Goal: Information Seeking & Learning: Learn about a topic

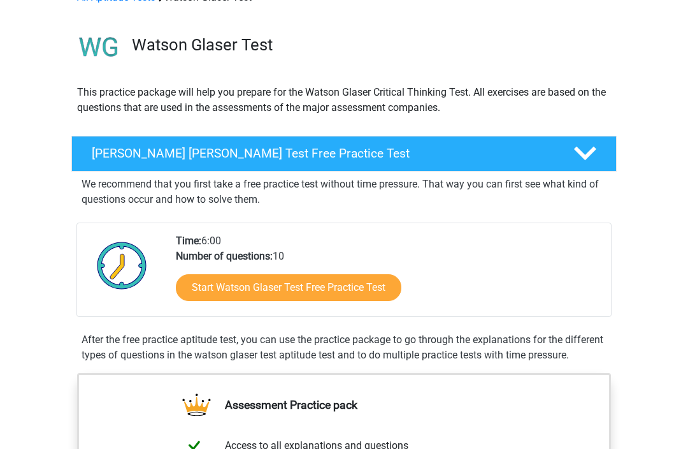
scroll to position [74, 0]
click at [373, 289] on link "Start Watson Glaser Test Free Practice Test" at bounding box center [289, 287] width 226 height 27
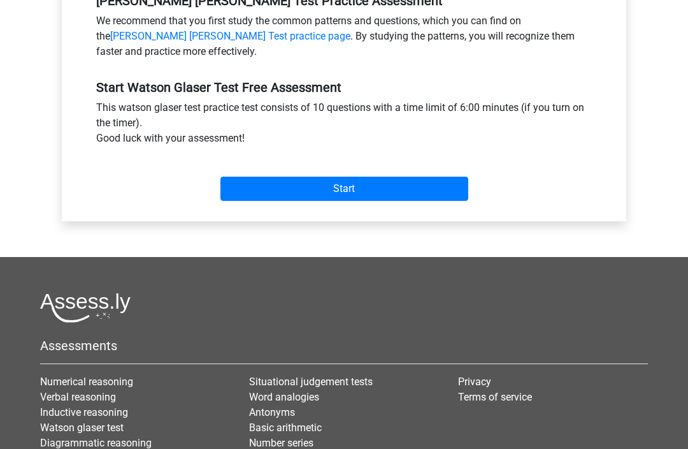
scroll to position [427, 0]
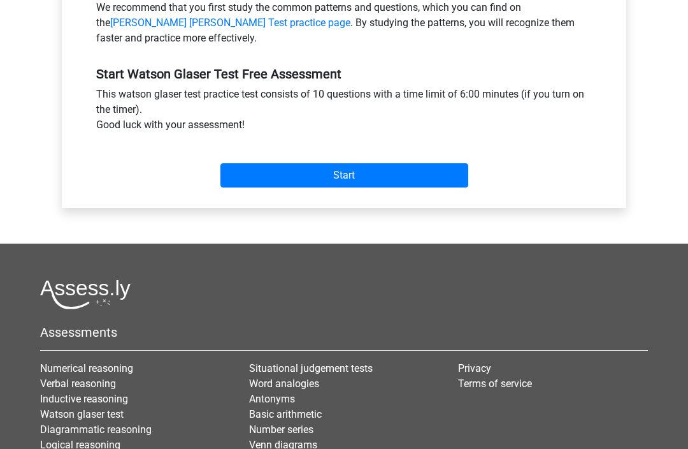
click at [410, 175] on input "Start" at bounding box center [344, 175] width 248 height 24
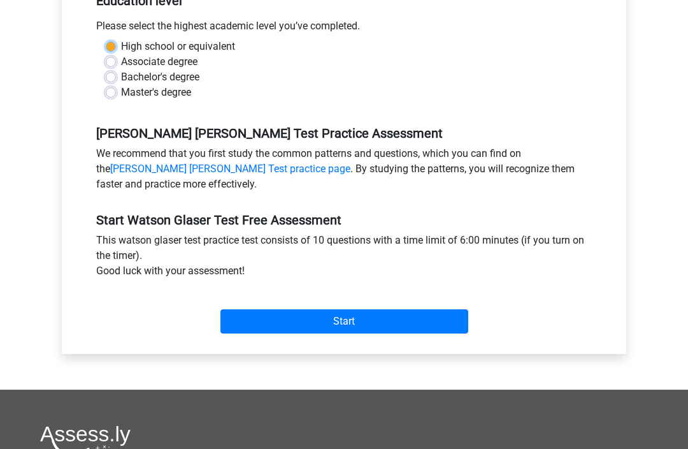
scroll to position [280, 0]
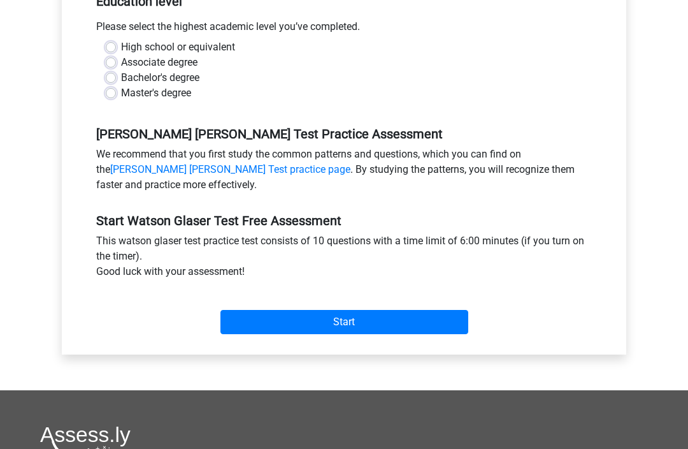
click at [336, 329] on input "Start" at bounding box center [344, 322] width 248 height 24
click at [121, 77] on label "Bachelor's degree" at bounding box center [160, 77] width 78 height 15
click at [115, 77] on input "Bachelor's degree" at bounding box center [111, 76] width 10 height 13
radio input "true"
click at [326, 303] on div "Start" at bounding box center [344, 311] width 515 height 45
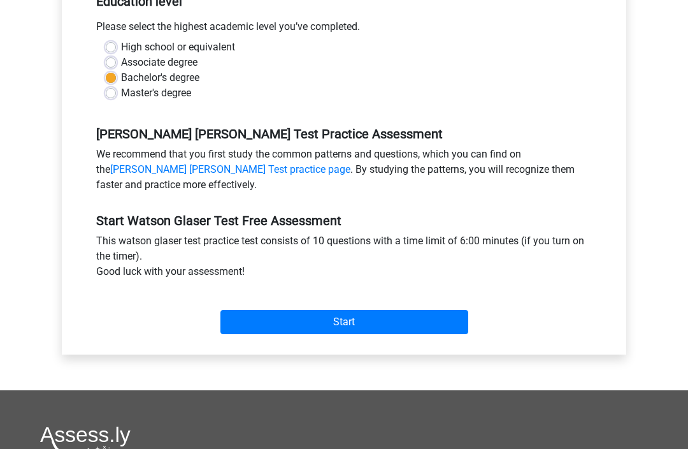
click at [322, 320] on input "Start" at bounding box center [344, 322] width 248 height 24
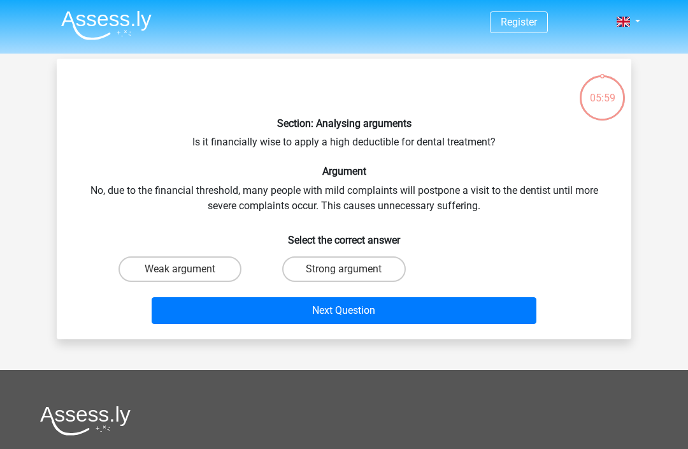
scroll to position [1, 0]
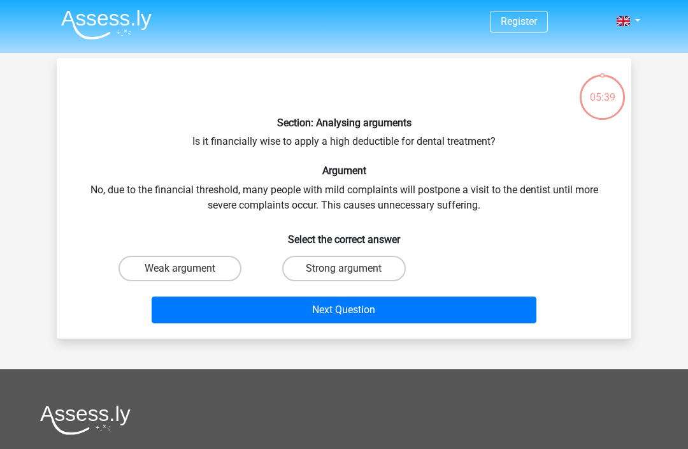
click at [227, 265] on label "Weak argument" at bounding box center [180, 268] width 123 height 25
click at [189, 268] on input "Weak argument" at bounding box center [184, 272] width 8 height 8
radio input "true"
click at [267, 319] on button "Next Question" at bounding box center [344, 309] width 385 height 27
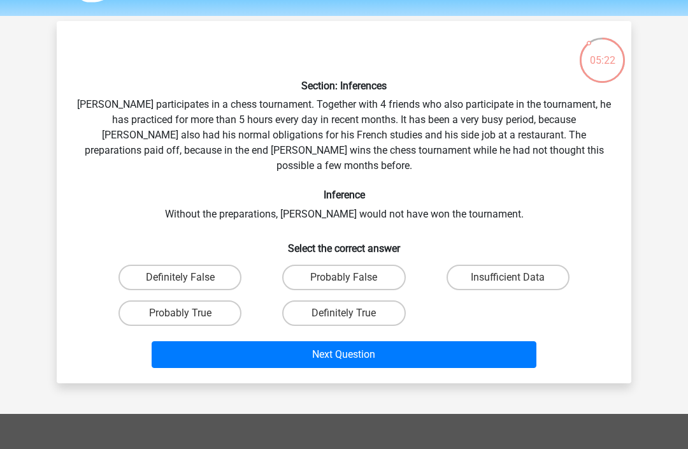
scroll to position [35, 0]
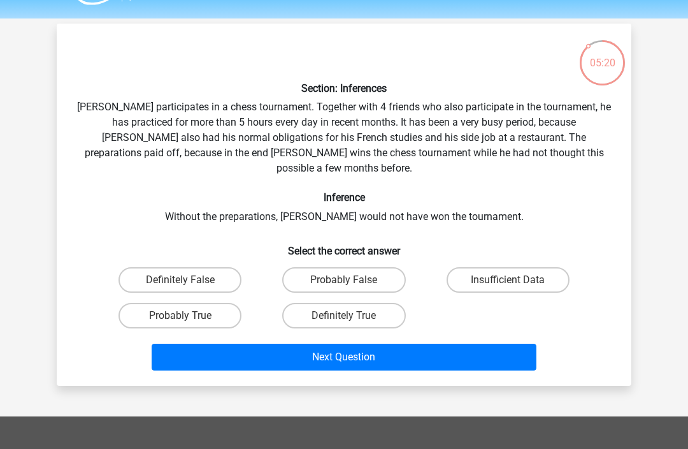
click at [221, 303] on label "Probably True" at bounding box center [180, 315] width 123 height 25
click at [189, 315] on input "Probably True" at bounding box center [184, 319] width 8 height 8
radio input "true"
click at [254, 347] on button "Next Question" at bounding box center [344, 356] width 385 height 27
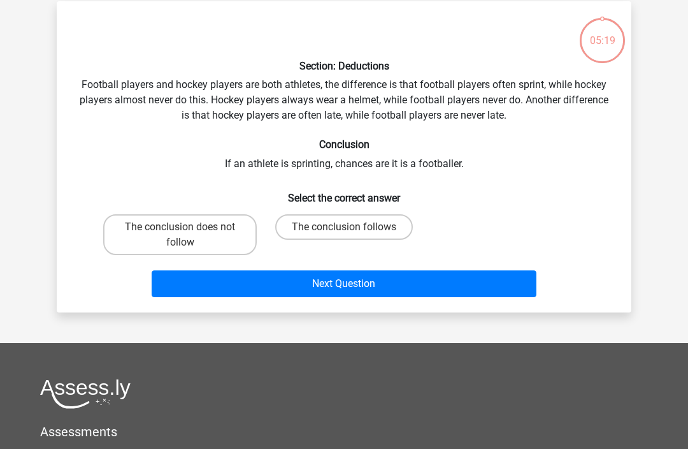
scroll to position [59, 0]
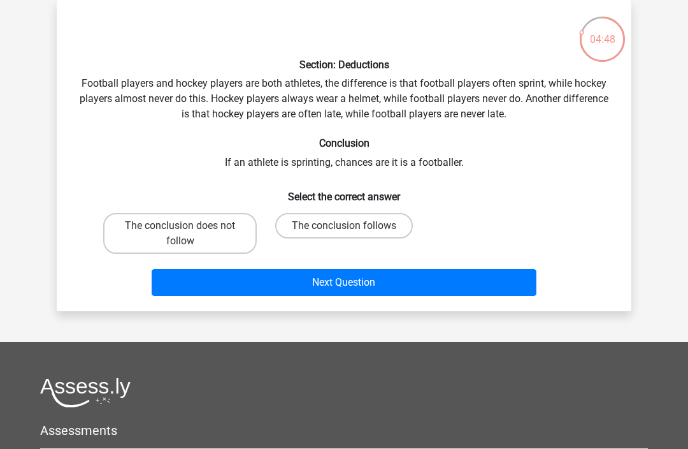
click at [382, 220] on label "The conclusion follows" at bounding box center [344, 225] width 138 height 25
click at [352, 226] on input "The conclusion follows" at bounding box center [348, 230] width 8 height 8
radio input "true"
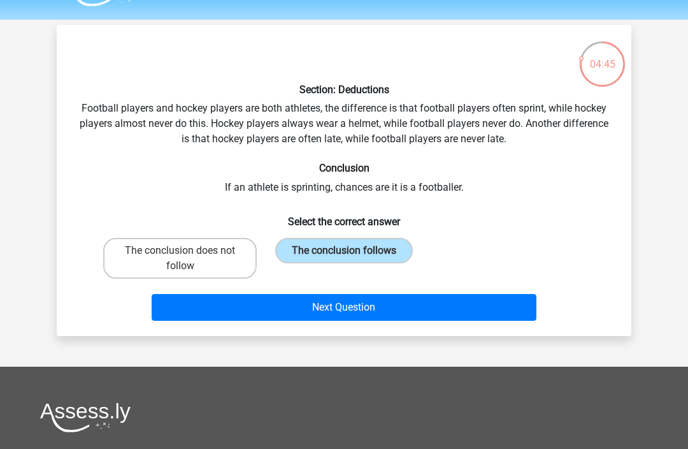
click at [394, 306] on button "Next Question" at bounding box center [344, 307] width 385 height 27
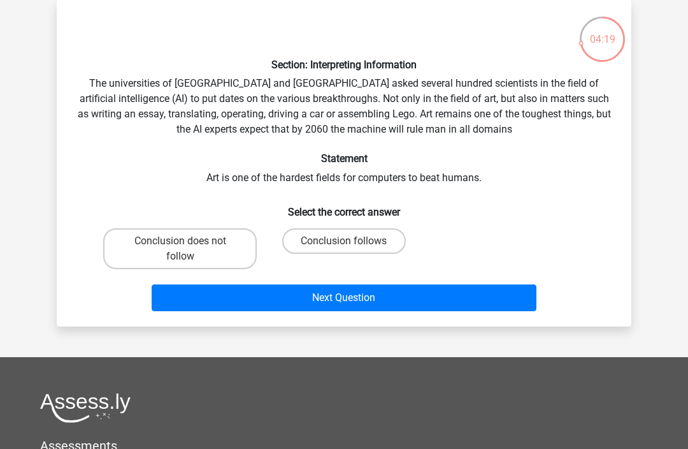
click at [338, 251] on label "Conclusion follows" at bounding box center [343, 240] width 123 height 25
click at [344, 249] on input "Conclusion follows" at bounding box center [348, 245] width 8 height 8
radio input "true"
click at [354, 243] on label "Conclusion follows" at bounding box center [343, 240] width 123 height 25
click at [352, 243] on input "Conclusion follows" at bounding box center [348, 245] width 8 height 8
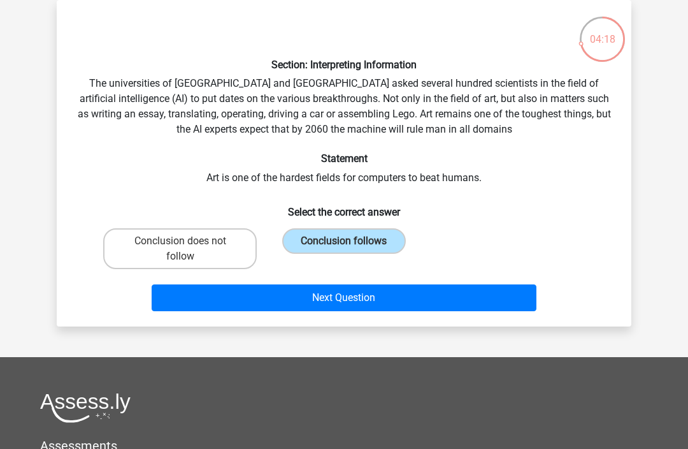
click at [356, 301] on button "Next Question" at bounding box center [344, 297] width 385 height 27
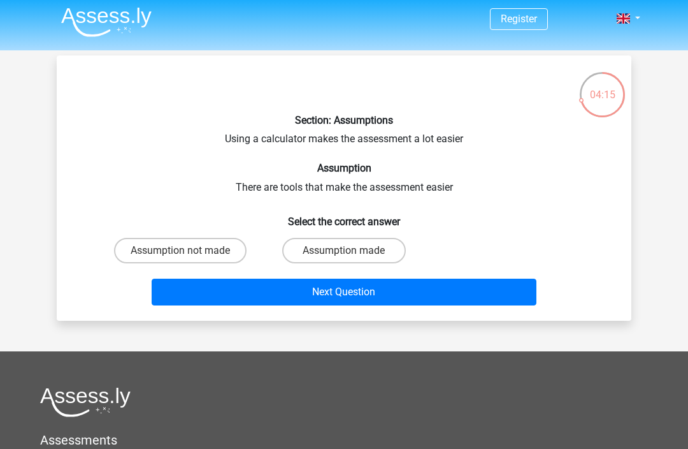
scroll to position [0, 0]
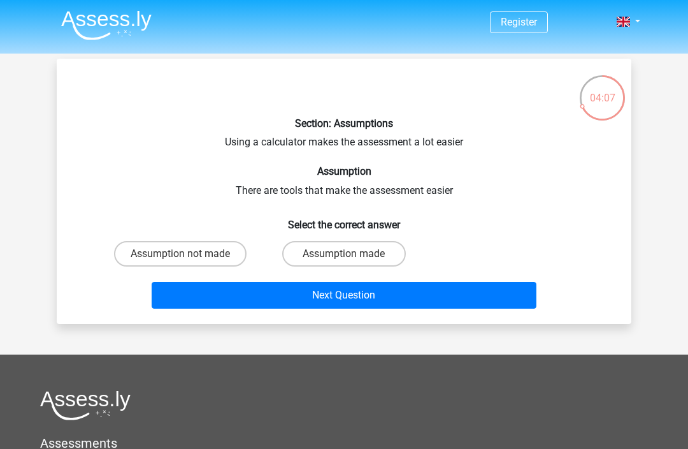
click at [359, 244] on label "Assumption made" at bounding box center [343, 253] width 123 height 25
click at [352, 254] on input "Assumption made" at bounding box center [348, 258] width 8 height 8
radio input "true"
click at [354, 299] on button "Next Question" at bounding box center [344, 295] width 385 height 27
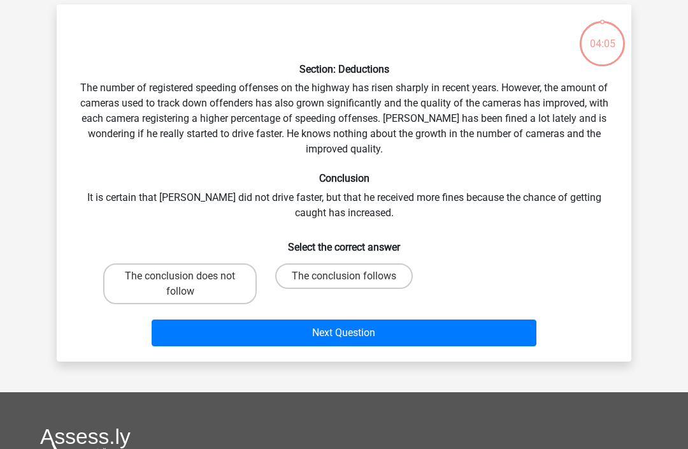
scroll to position [59, 0]
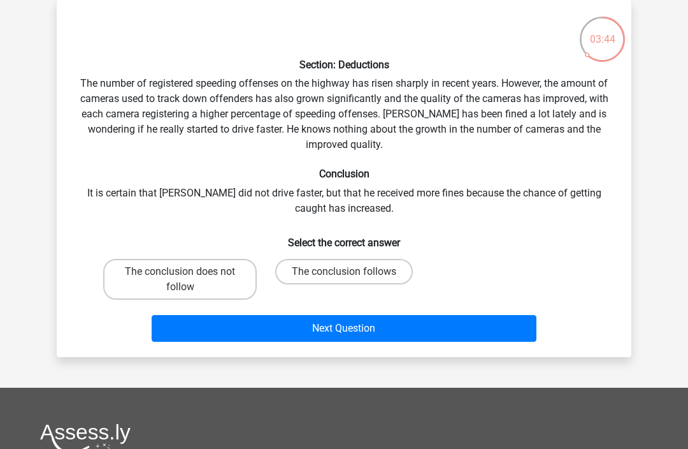
click at [236, 293] on label "The conclusion does not follow" at bounding box center [180, 279] width 154 height 41
click at [189, 280] on input "The conclusion does not follow" at bounding box center [184, 275] width 8 height 8
radio input "true"
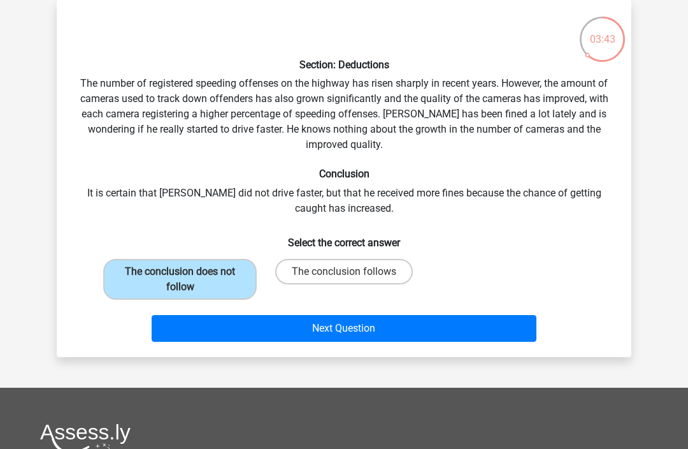
click at [280, 333] on button "Next Question" at bounding box center [344, 328] width 385 height 27
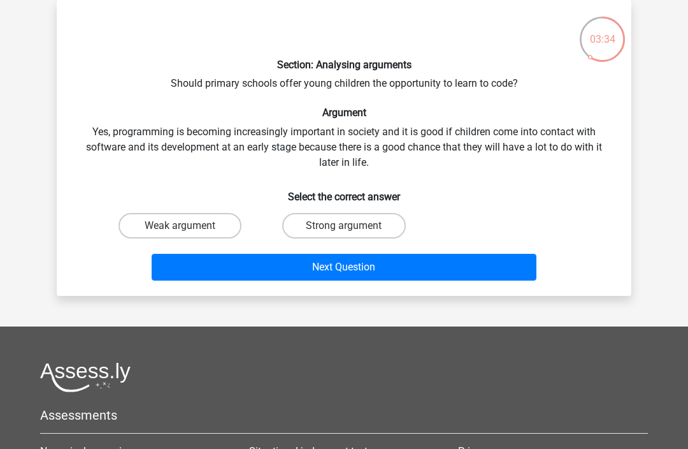
click at [373, 236] on label "Strong argument" at bounding box center [343, 225] width 123 height 25
click at [352, 234] on input "Strong argument" at bounding box center [348, 230] width 8 height 8
radio input "true"
click at [398, 279] on button "Next Question" at bounding box center [344, 267] width 385 height 27
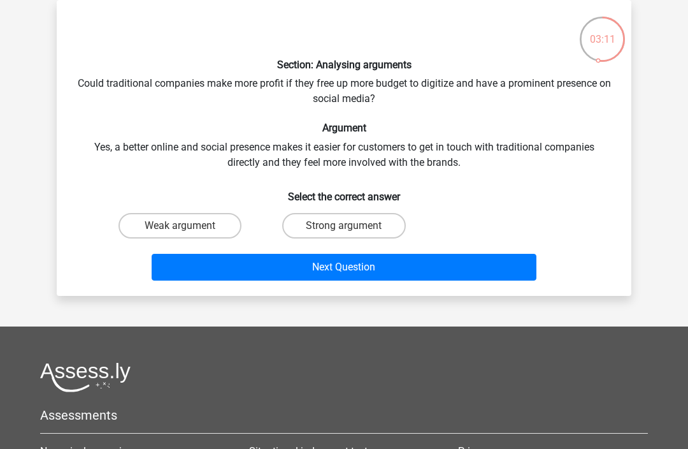
click at [213, 227] on label "Weak argument" at bounding box center [180, 225] width 123 height 25
click at [189, 227] on input "Weak argument" at bounding box center [184, 230] width 8 height 8
radio input "true"
click at [287, 277] on button "Next Question" at bounding box center [344, 267] width 385 height 27
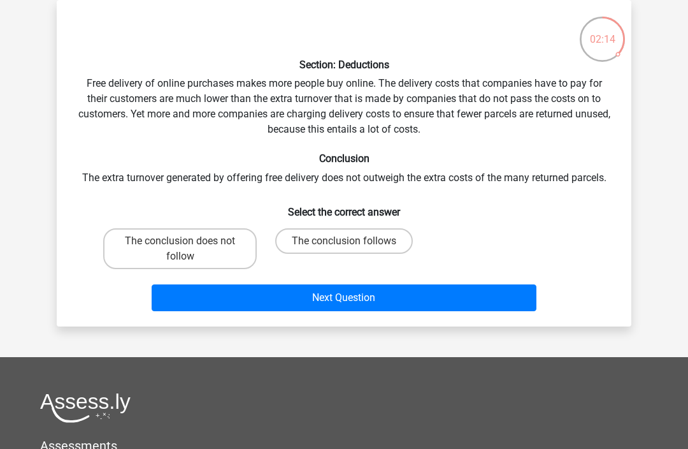
click at [399, 233] on label "The conclusion follows" at bounding box center [344, 240] width 138 height 25
click at [352, 241] on input "The conclusion follows" at bounding box center [348, 245] width 8 height 8
radio input "true"
click at [376, 308] on button "Next Question" at bounding box center [344, 297] width 385 height 27
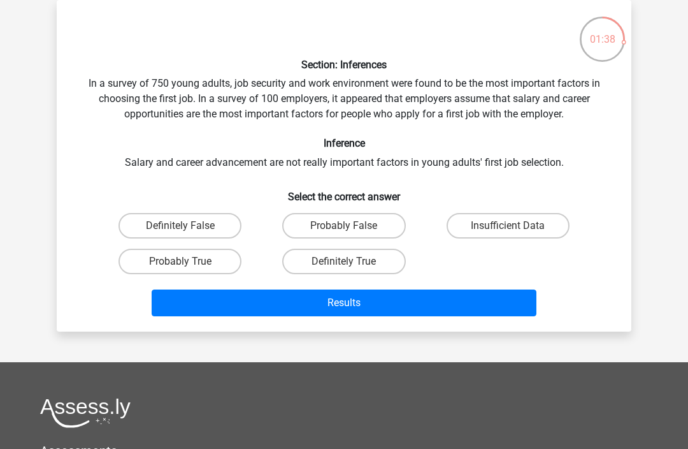
click at [212, 227] on label "Definitely False" at bounding box center [180, 225] width 123 height 25
click at [189, 227] on input "Definitely False" at bounding box center [184, 230] width 8 height 8
radio input "true"
click at [319, 313] on button "Results" at bounding box center [344, 302] width 385 height 27
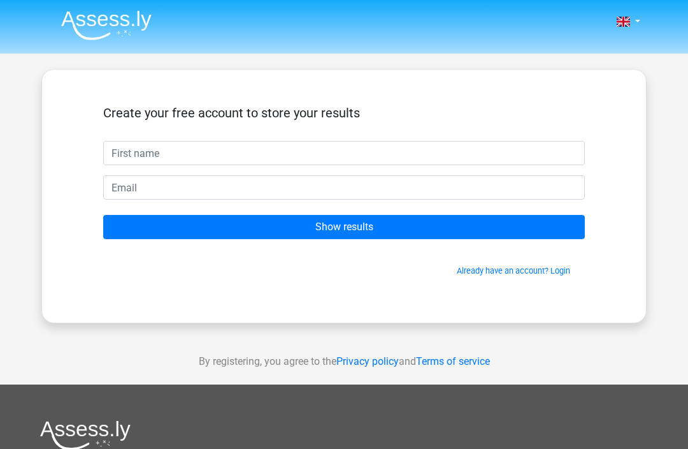
click at [384, 154] on input "text" at bounding box center [344, 153] width 482 height 24
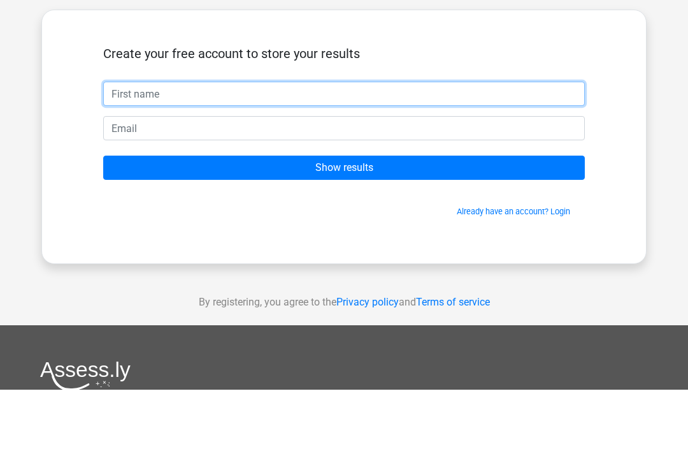
type input "Erin"
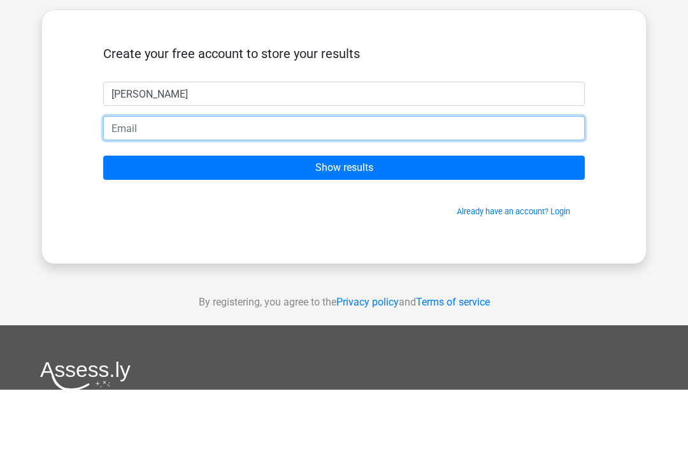
click at [317, 175] on input "email" at bounding box center [344, 187] width 482 height 24
type input "erink.matty@gmail.com"
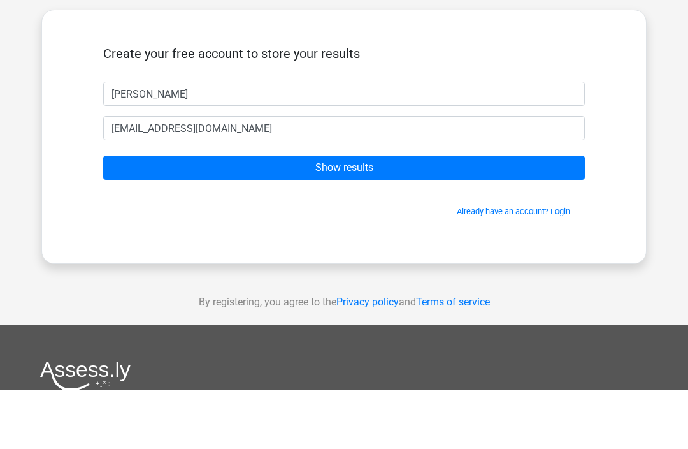
click at [470, 215] on input "Show results" at bounding box center [344, 227] width 482 height 24
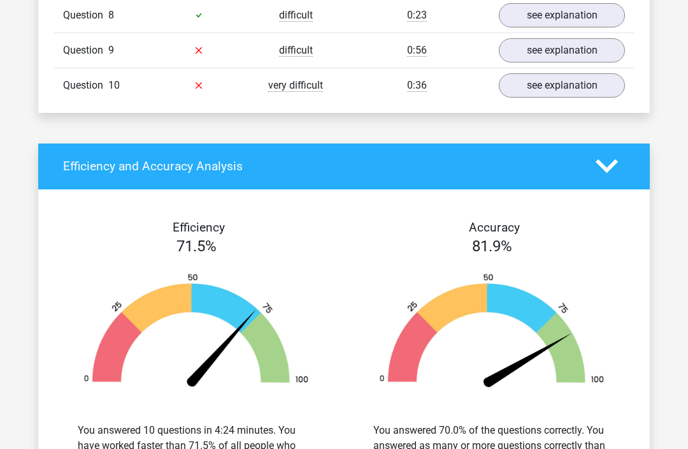
scroll to position [1305, 0]
click at [593, 38] on link "see explanation" at bounding box center [562, 50] width 126 height 24
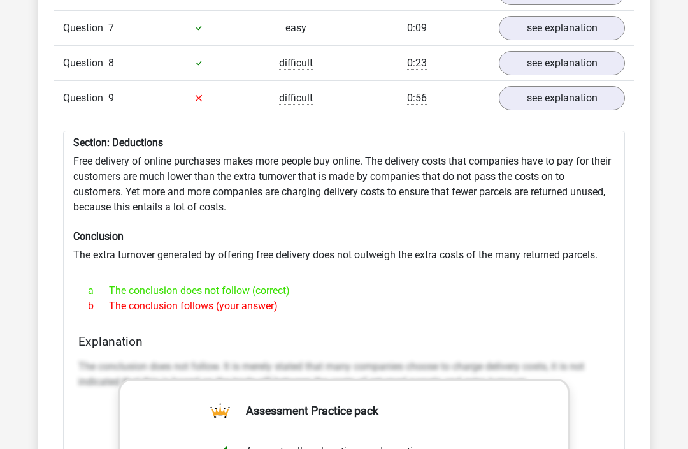
scroll to position [1257, 0]
click at [600, 92] on link "see explanation" at bounding box center [562, 98] width 126 height 24
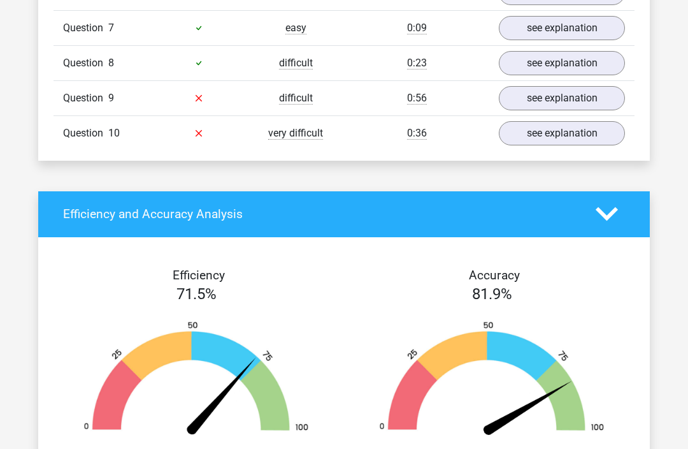
click at [591, 121] on link "see explanation" at bounding box center [562, 133] width 126 height 24
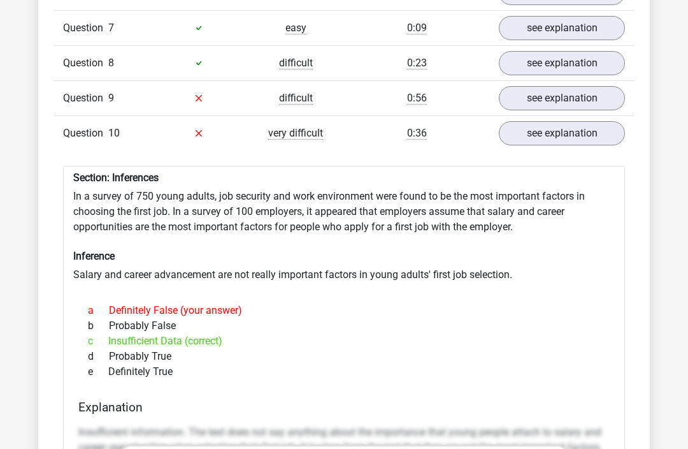
click at [610, 121] on link "see explanation" at bounding box center [562, 133] width 126 height 24
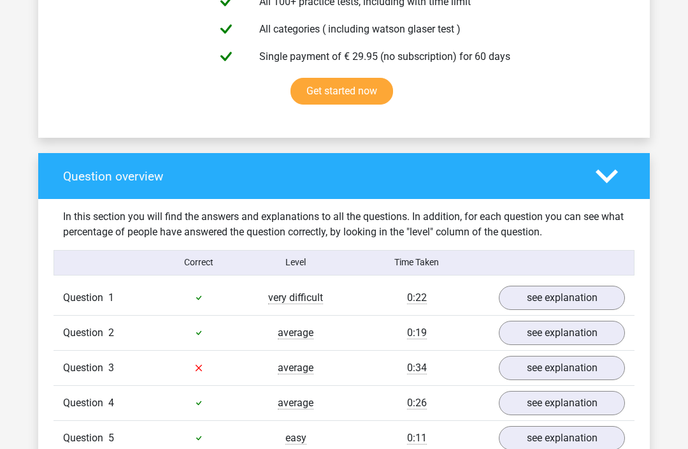
scroll to position [770, 0]
